Goal: Task Accomplishment & Management: Use online tool/utility

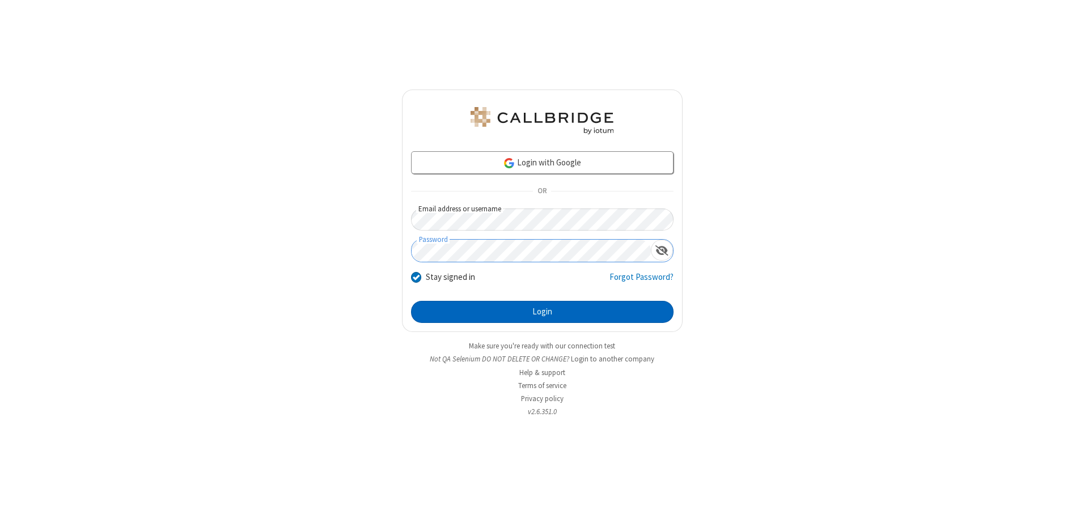
click at [542, 312] on button "Login" at bounding box center [542, 312] width 262 height 23
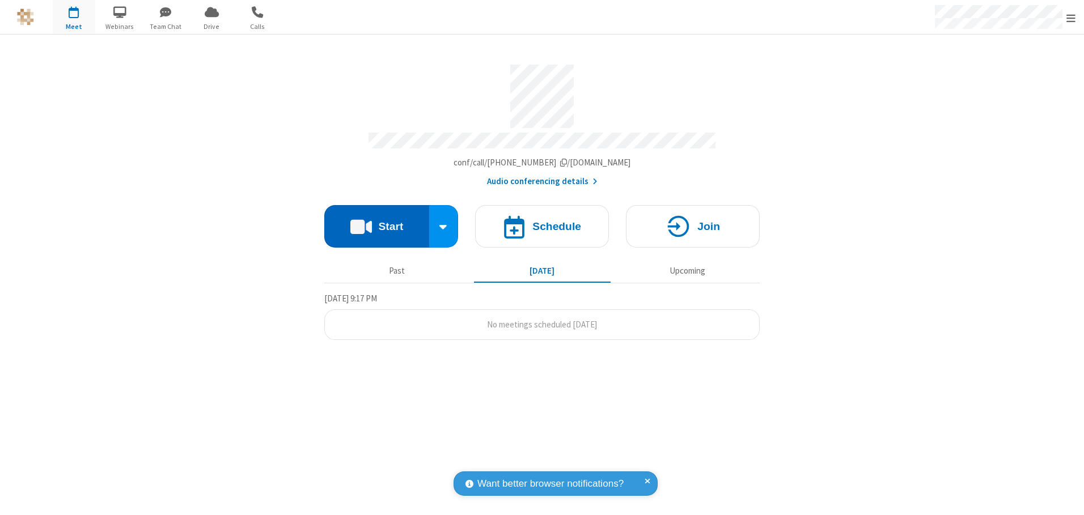
click at [376, 222] on button "Start" at bounding box center [376, 226] width 105 height 43
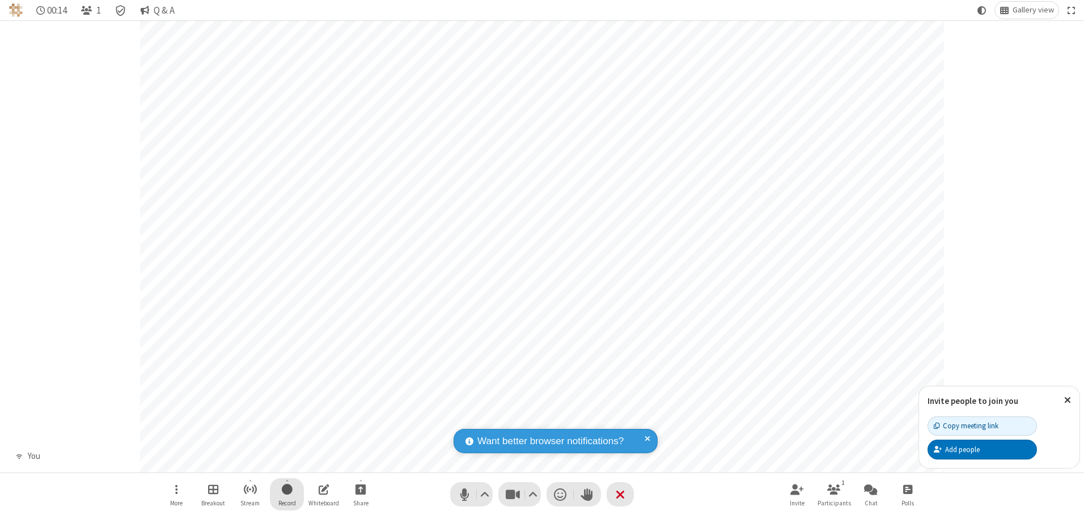
click at [287, 494] on span "Start recording" at bounding box center [287, 489] width 11 height 14
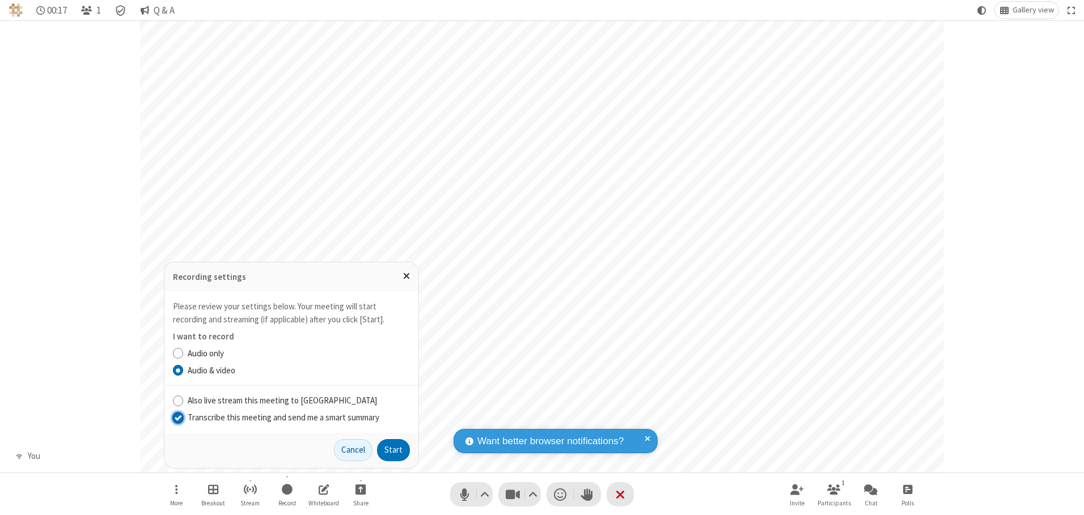
click at [177, 417] on input "Transcribe this meeting and send me a smart summary" at bounding box center [178, 418] width 11 height 12
click at [393, 450] on button "Start" at bounding box center [393, 450] width 33 height 23
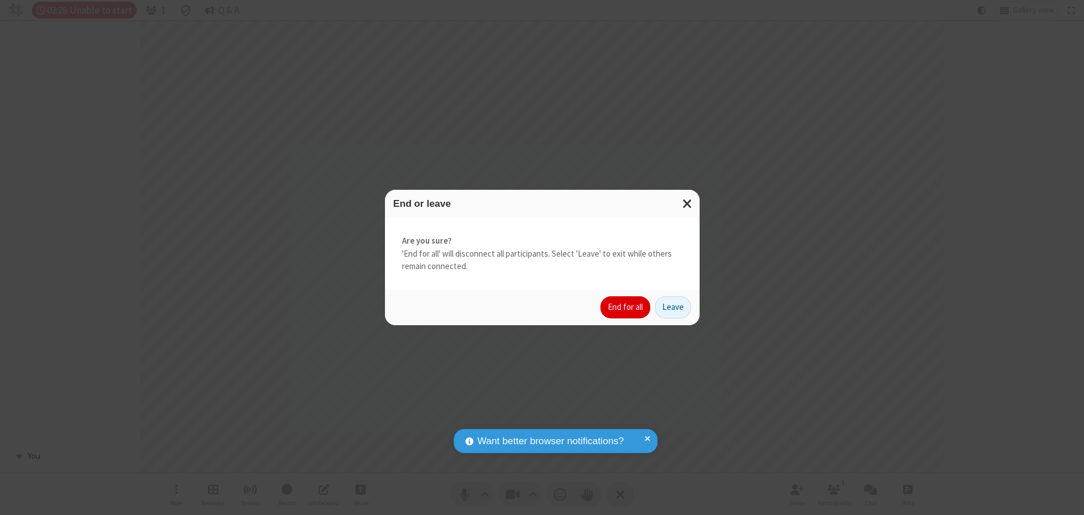
click at [626, 307] on button "End for all" at bounding box center [625, 307] width 50 height 23
